Goal: Task Accomplishment & Management: Use online tool/utility

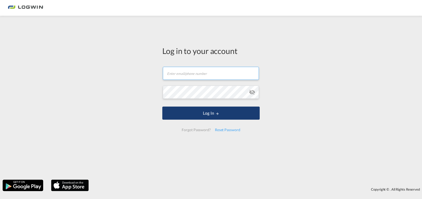
type input "[PERSON_NAME][EMAIL_ADDRESS][PERSON_NAME][DOMAIN_NAME]"
click at [196, 118] on button "Log In" at bounding box center [210, 113] width 97 height 13
